Goal: Task Accomplishment & Management: Complete application form

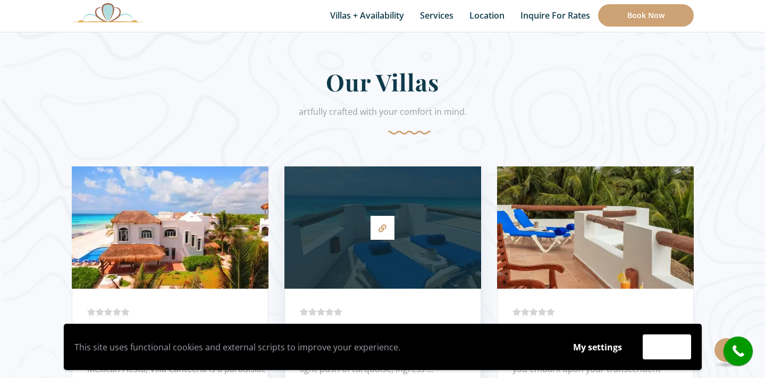
scroll to position [518, 0]
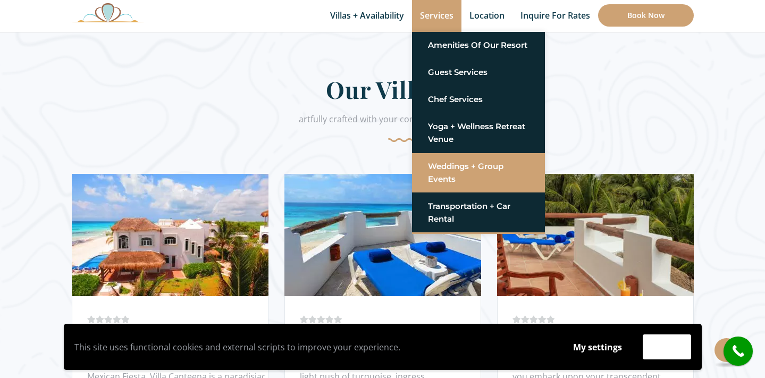
click at [449, 166] on link "Weddings + Group Events" at bounding box center [478, 173] width 101 height 32
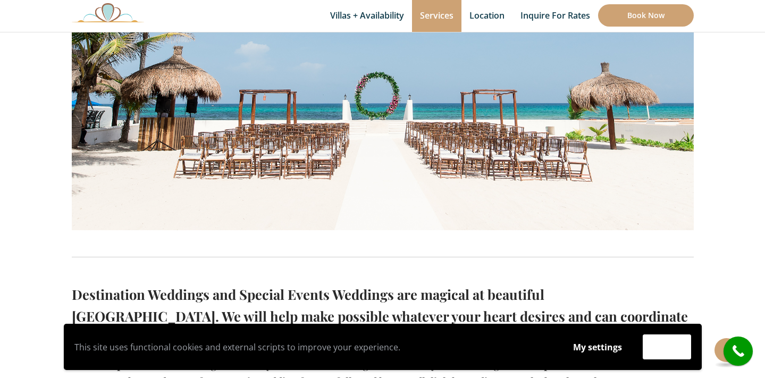
scroll to position [413, 0]
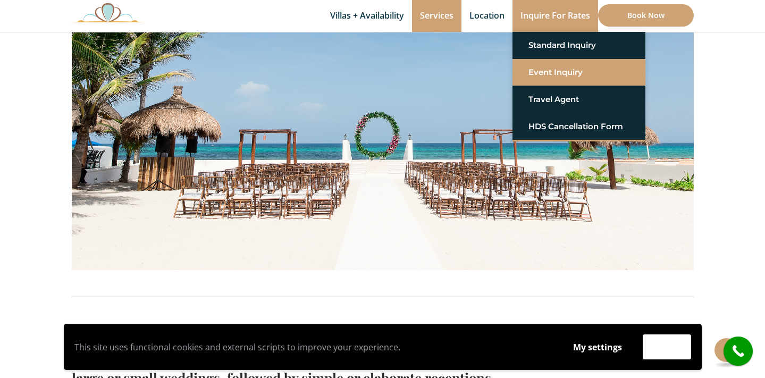
click at [553, 69] on link "Event Inquiry" at bounding box center [578, 72] width 101 height 19
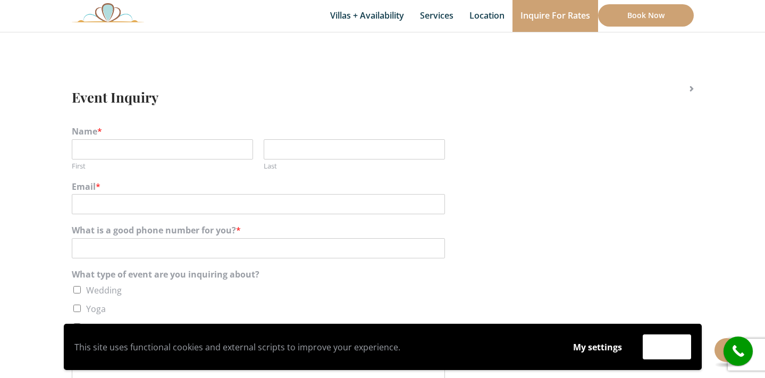
scroll to position [185, 0]
click at [184, 148] on input "First" at bounding box center [162, 152] width 181 height 20
type input "Carly"
type input "Wood"
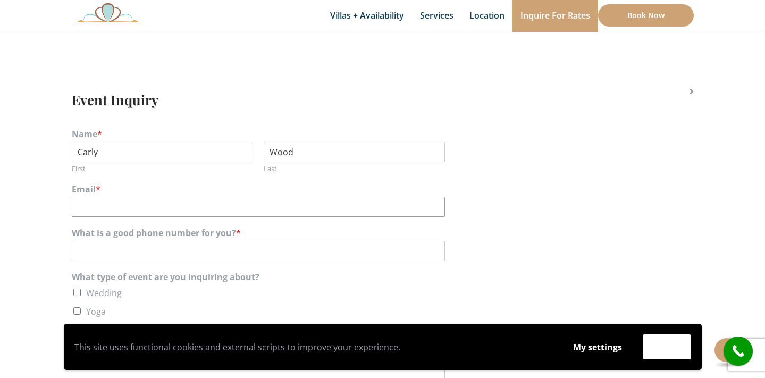
type input "carlyswood@gmail.com"
type input "7758467013"
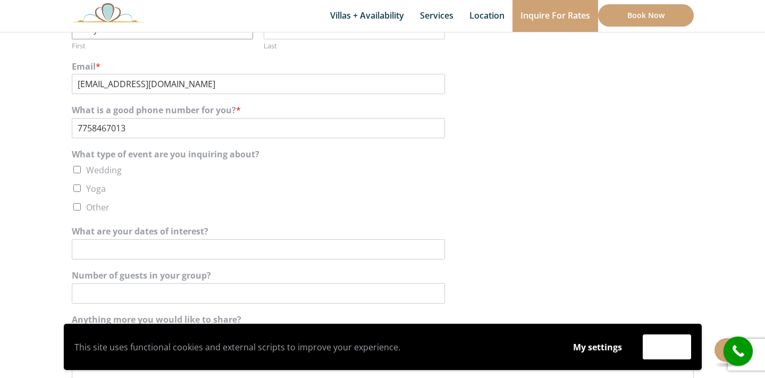
scroll to position [317, 0]
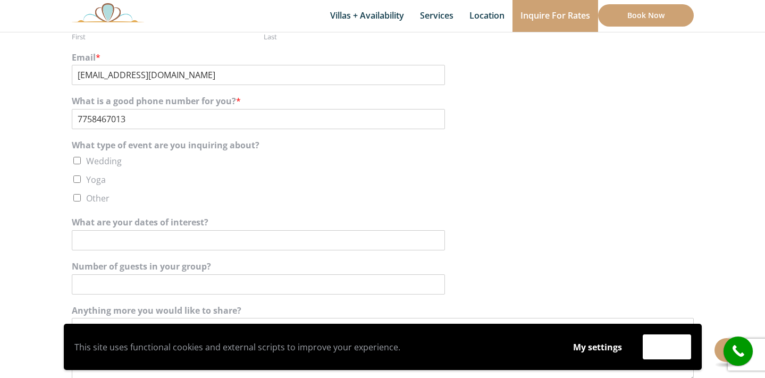
click at [80, 162] on input "Wedding" at bounding box center [76, 160] width 7 height 7
checkbox input "true"
click at [126, 236] on input "What are your dates of interest?" at bounding box center [258, 240] width 373 height 20
type input "april, may"
click at [122, 279] on input "Number of guests in your group?" at bounding box center [258, 284] width 373 height 20
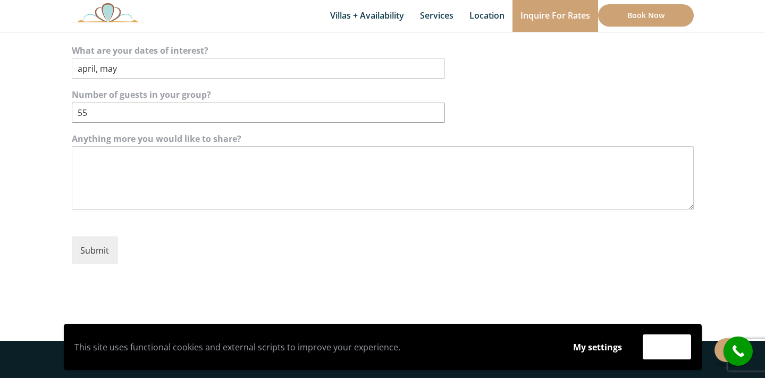
scroll to position [494, 0]
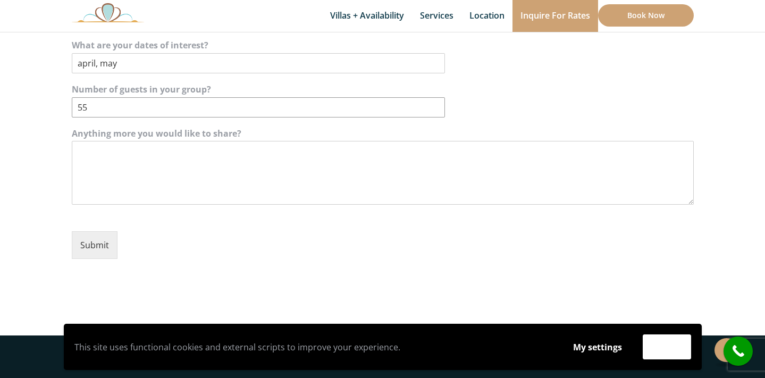
type input "55"
click at [126, 189] on textarea "Anything more you would like to share?" at bounding box center [383, 173] width 622 height 64
type textarea "would like neighboring villas for people to stay"
click at [90, 251] on button "Submit" at bounding box center [95, 245] width 46 height 28
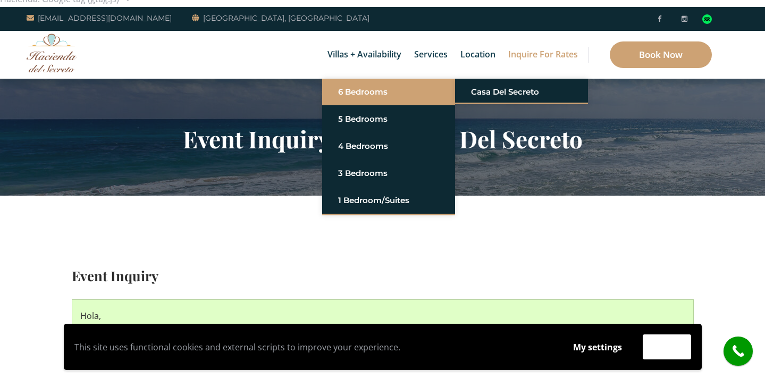
click at [359, 100] on link "6 Bedrooms" at bounding box center [388, 91] width 101 height 19
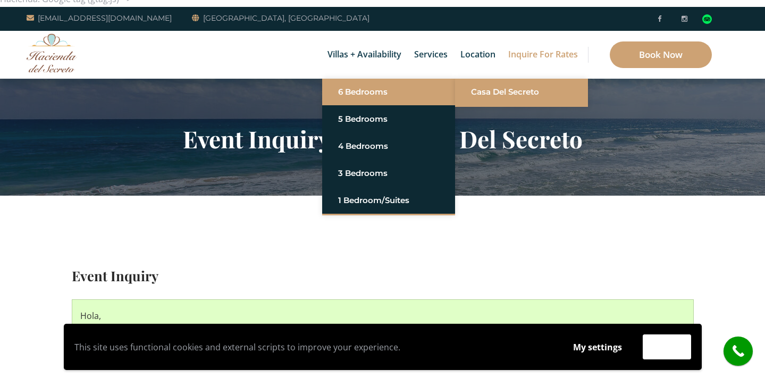
click at [485, 95] on link "Casa del Secreto" at bounding box center [521, 91] width 101 height 19
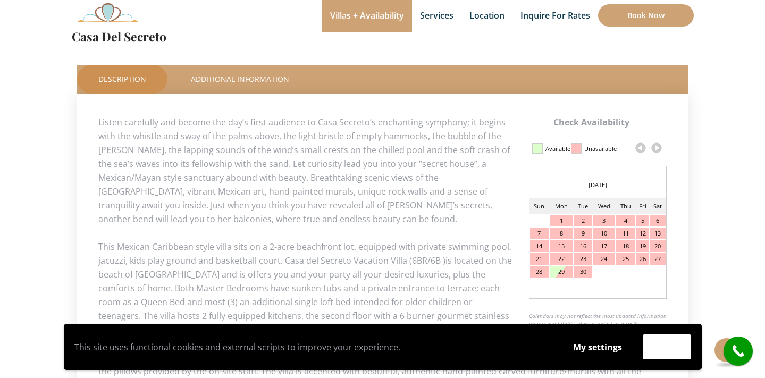
scroll to position [452, 0]
click at [656, 147] on link at bounding box center [656, 147] width 16 height 16
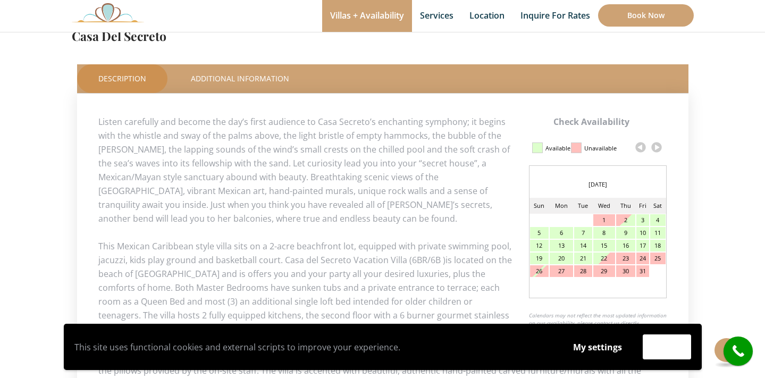
click at [656, 148] on link at bounding box center [656, 147] width 16 height 16
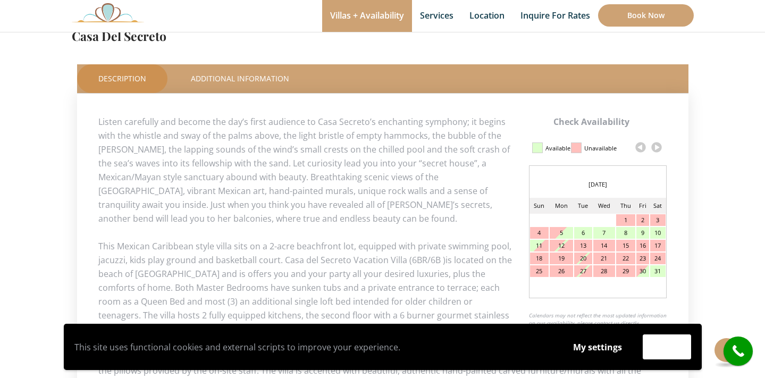
click at [656, 148] on link at bounding box center [656, 147] width 16 height 16
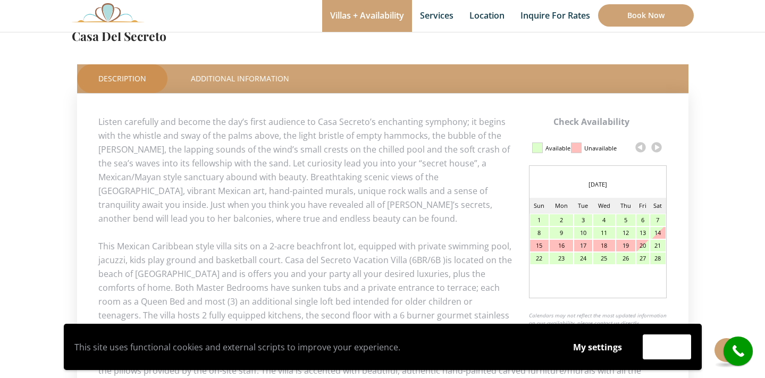
click at [656, 148] on link at bounding box center [656, 147] width 16 height 16
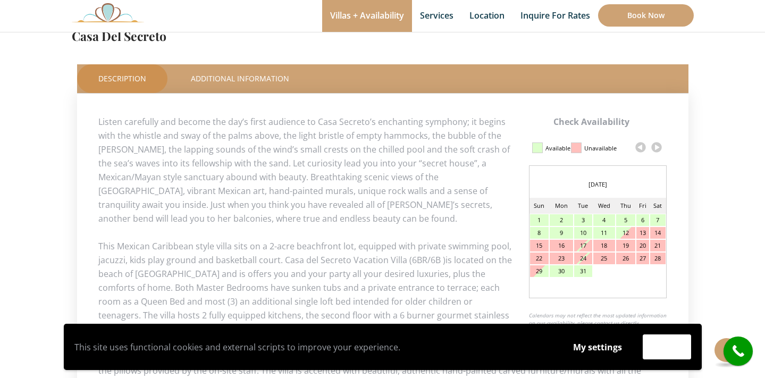
scroll to position [202, 0]
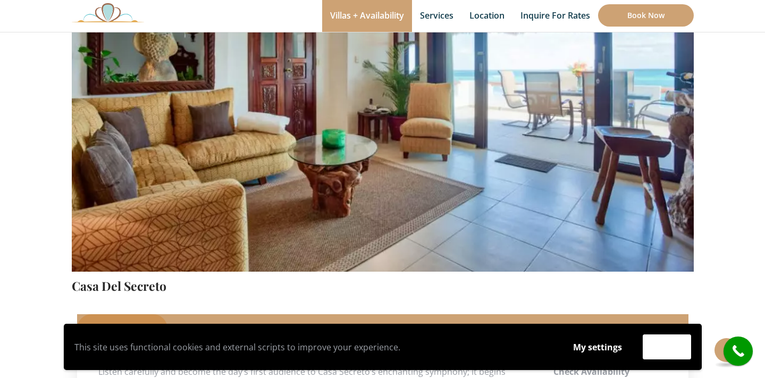
click at [656, 148] on img at bounding box center [383, 67] width 622 height 414
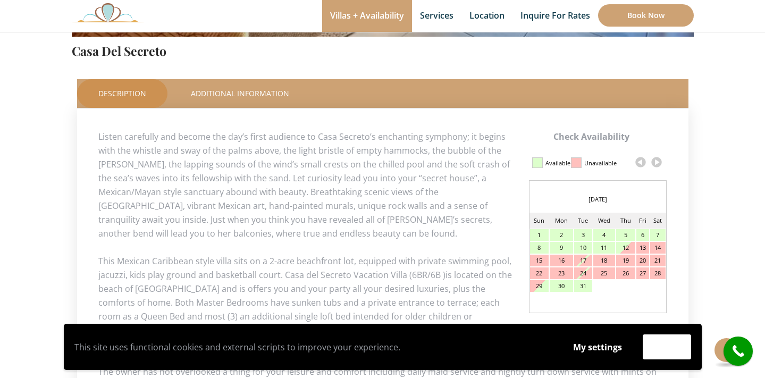
scroll to position [440, 0]
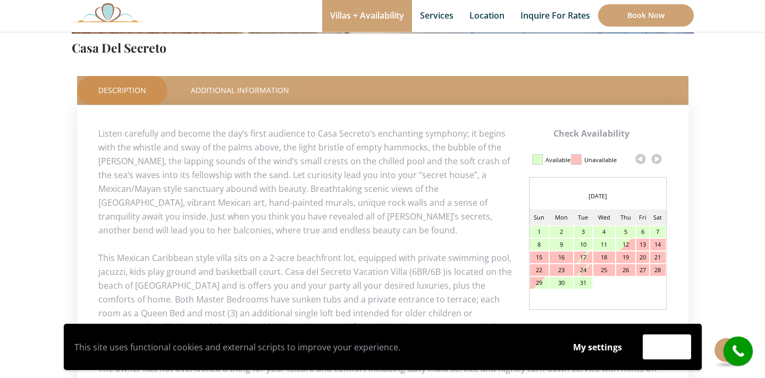
click at [657, 160] on link at bounding box center [656, 159] width 16 height 16
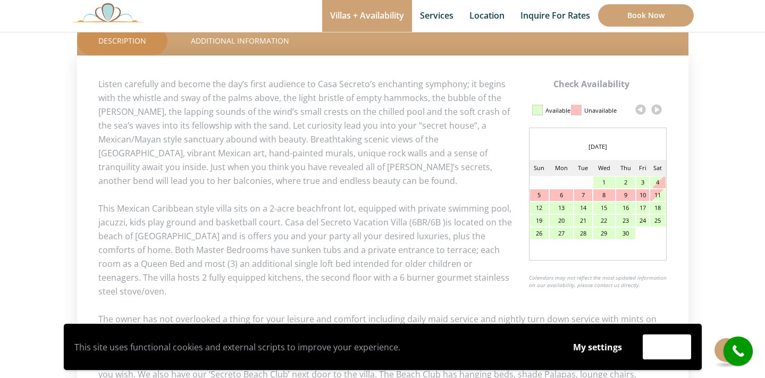
scroll to position [468, 0]
